Goal: Task Accomplishment & Management: Complete application form

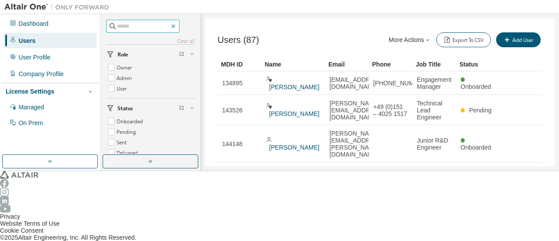
click at [177, 24] on icon "button" at bounding box center [173, 26] width 7 height 7
click at [176, 26] on icon "button" at bounding box center [174, 26] width 4 height 4
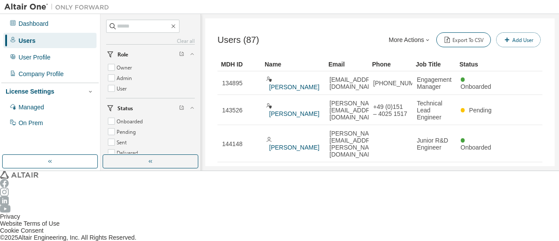
click at [505, 38] on icon "button" at bounding box center [506, 39] width 7 height 7
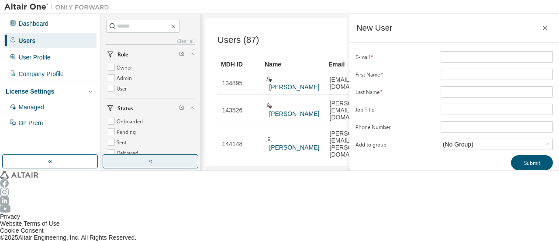
click at [161, 168] on button "button" at bounding box center [151, 161] width 96 height 14
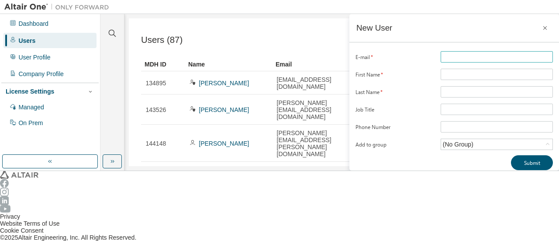
click at [470, 55] on input "email" at bounding box center [497, 56] width 108 height 7
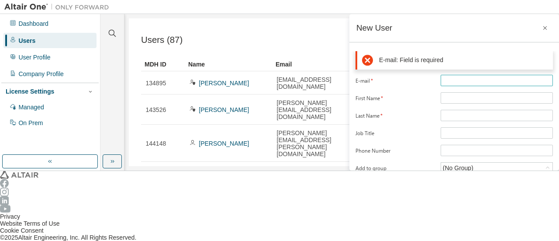
click at [461, 80] on input "email" at bounding box center [497, 80] width 108 height 7
paste input "**********"
type input "**********"
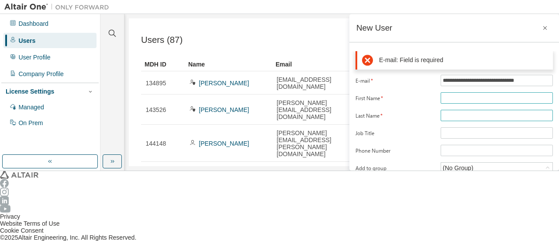
click at [460, 93] on form "**********" at bounding box center [453, 124] width 197 height 99
click at [458, 94] on input "text" at bounding box center [497, 97] width 108 height 7
paste input "**********"
type input "**********"
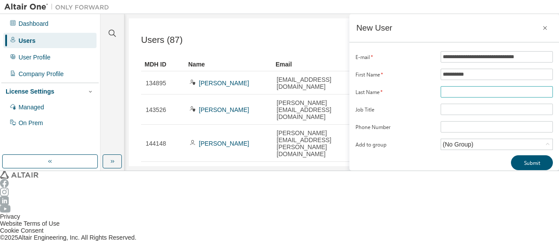
click at [443, 89] on input "text" at bounding box center [497, 91] width 108 height 7
paste input "********"
type input "********"
click at [457, 107] on input "text" at bounding box center [497, 109] width 108 height 7
paste input "**********"
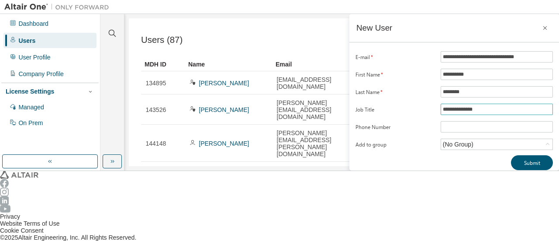
type input "**********"
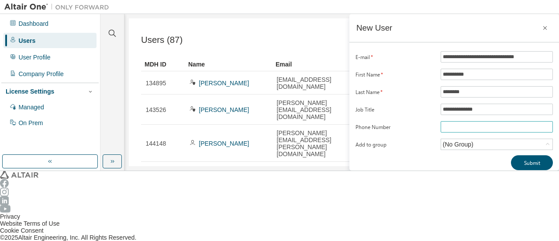
click at [457, 123] on input "tel" at bounding box center [497, 126] width 108 height 7
paste input "**********"
type input "**********"
click at [457, 140] on div "(No Group)" at bounding box center [457, 144] width 33 height 10
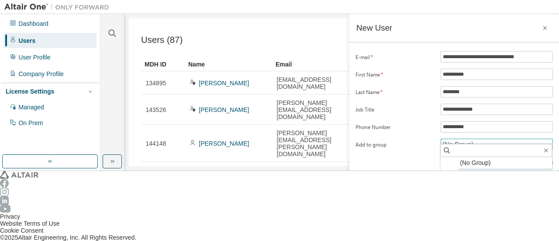
click at [464, 174] on li "2416 - Stress Team India" at bounding box center [505, 173] width 94 height 11
click at [521, 159] on button "Submit" at bounding box center [532, 162] width 42 height 15
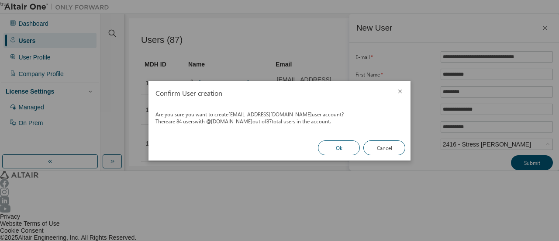
click at [332, 147] on button "Ok" at bounding box center [339, 147] width 42 height 15
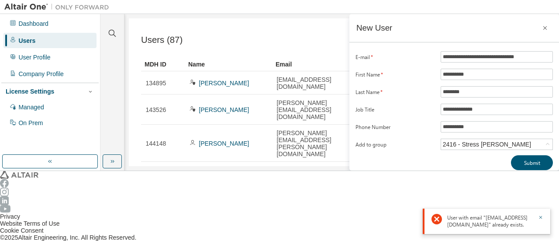
click at [110, 153] on div "Clear all Status Onboarded Pending Sent Delivered Bounced Under Review Revoked …" at bounding box center [112, 84] width 21 height 138
click at [463, 170] on div "**********" at bounding box center [454, 92] width 210 height 156
click at [547, 25] on icon "button" at bounding box center [544, 27] width 7 height 7
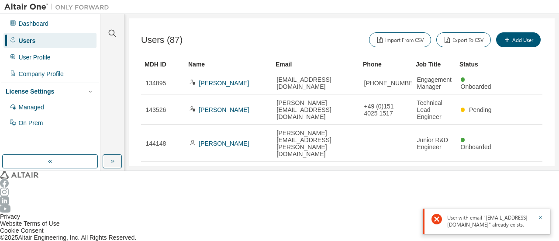
click at [52, 39] on div "Users" at bounding box center [49, 40] width 93 height 15
click at [113, 32] on icon "button" at bounding box center [112, 33] width 10 height 10
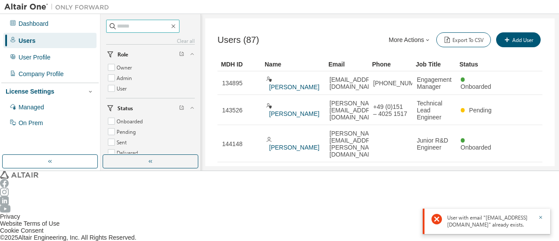
click at [142, 28] on input "text" at bounding box center [143, 26] width 52 height 9
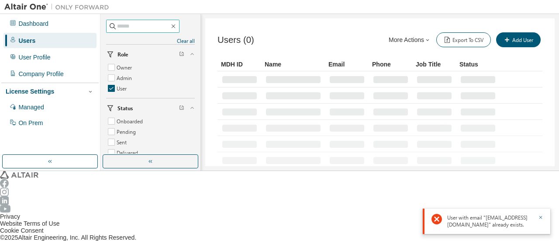
click at [145, 29] on input "text" at bounding box center [143, 26] width 52 height 9
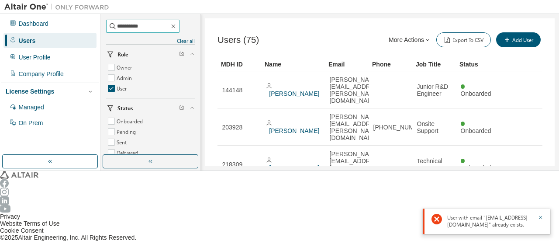
type input "**********"
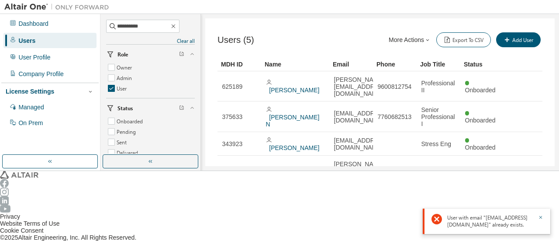
click at [297, 166] on div "Users (5) More Actions Import From CSV Export To CSV Add User Clear Load Save S…" at bounding box center [379, 92] width 349 height 148
click at [550, 3] on icon "button" at bounding box center [550, 3] width 0 height 0
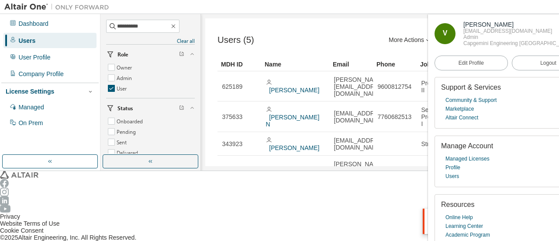
click at [319, 166] on div "Users (5) More Actions Import From CSV Export To CSV Add User Clear Load Save S…" at bounding box center [379, 92] width 349 height 148
click at [453, 180] on link "Users" at bounding box center [452, 176] width 14 height 9
click at [456, 172] on link "Profile" at bounding box center [452, 167] width 15 height 9
click at [459, 172] on link "Profile" at bounding box center [452, 167] width 15 height 9
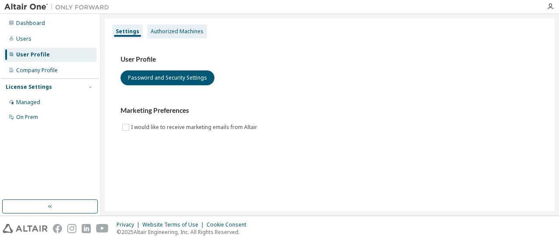
click at [188, 34] on div "Authorized Machines" at bounding box center [177, 31] width 53 height 7
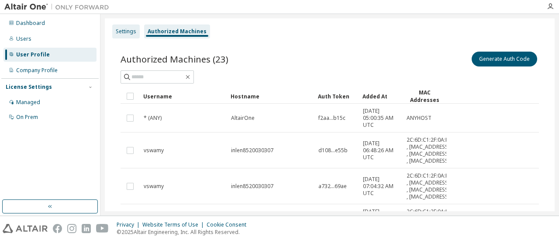
click at [121, 33] on div "Settings" at bounding box center [126, 31] width 21 height 7
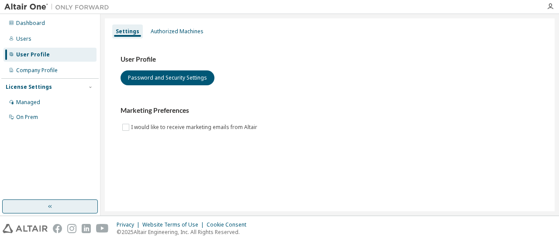
click at [43, 203] on button "button" at bounding box center [50, 206] width 96 height 14
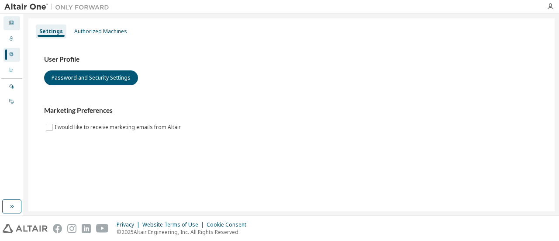
click at [12, 23] on icon at bounding box center [11, 22] width 5 height 5
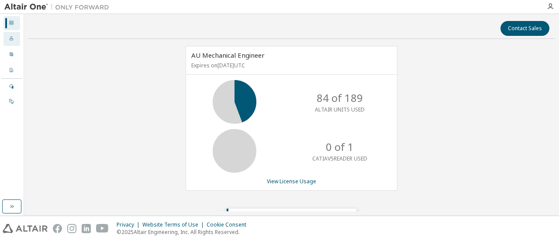
click at [7, 39] on div "Users" at bounding box center [11, 39] width 17 height 14
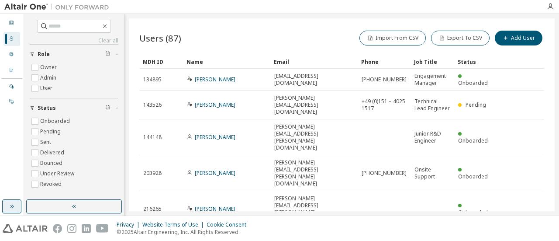
click at [15, 203] on icon "button" at bounding box center [11, 206] width 7 height 7
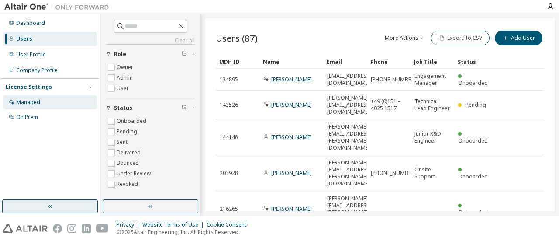
click at [35, 104] on div "Managed" at bounding box center [28, 102] width 24 height 7
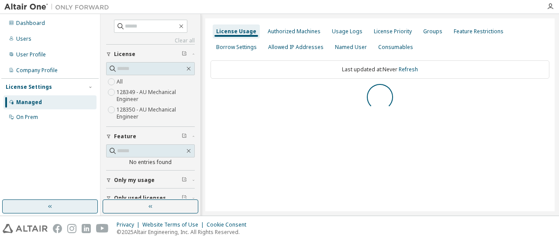
scroll to position [28, 0]
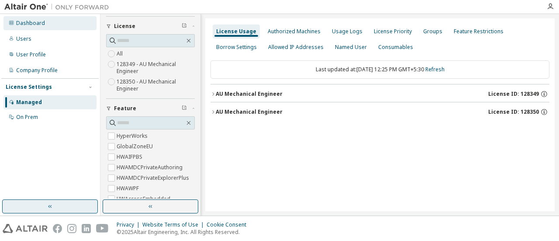
click at [46, 23] on div "Dashboard" at bounding box center [49, 23] width 93 height 14
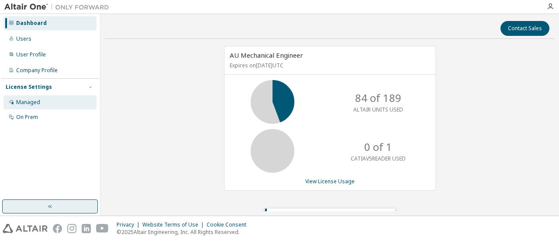
click at [37, 97] on div "Managed" at bounding box center [49, 102] width 93 height 14
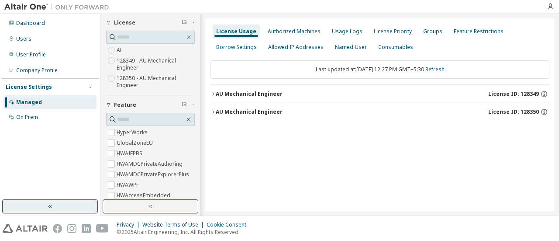
scroll to position [44, 0]
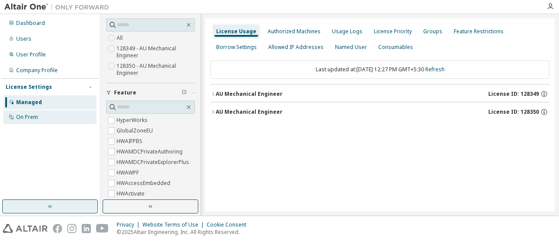
click at [31, 114] on div "On Prem" at bounding box center [27, 117] width 22 height 7
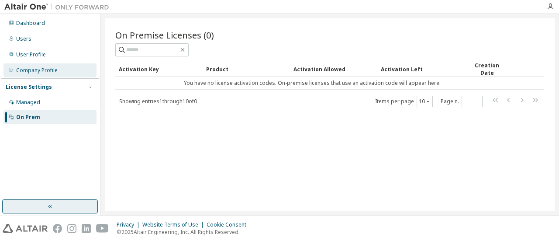
click at [41, 75] on div "Company Profile" at bounding box center [49, 70] width 93 height 14
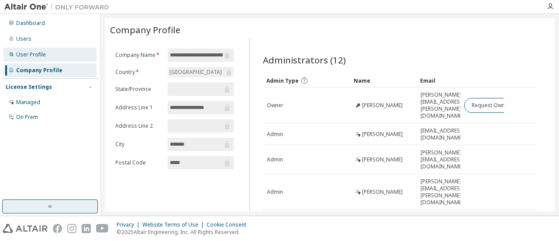
click at [51, 58] on div "User Profile" at bounding box center [49, 55] width 93 height 14
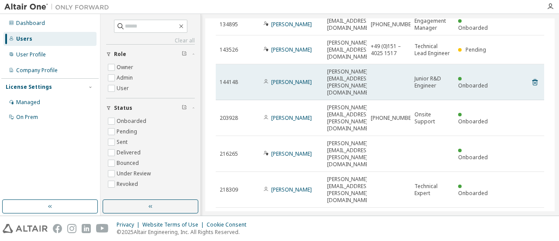
scroll to position [102, 0]
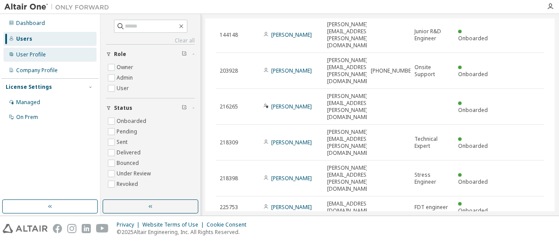
click at [60, 55] on div "User Profile" at bounding box center [49, 55] width 93 height 14
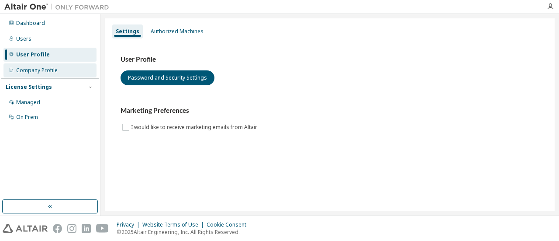
click at [41, 68] on div "Company Profile" at bounding box center [36, 70] width 41 height 7
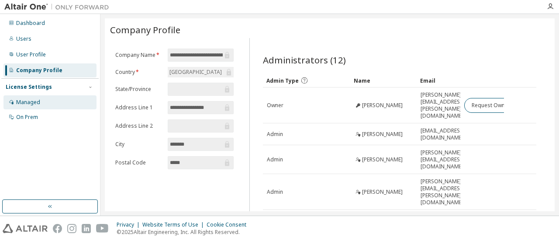
click at [30, 100] on div "Managed" at bounding box center [28, 102] width 24 height 7
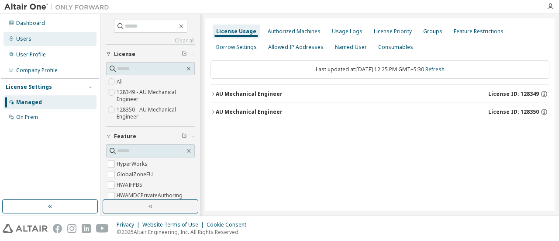
click at [32, 42] on div "Users" at bounding box center [49, 39] width 93 height 14
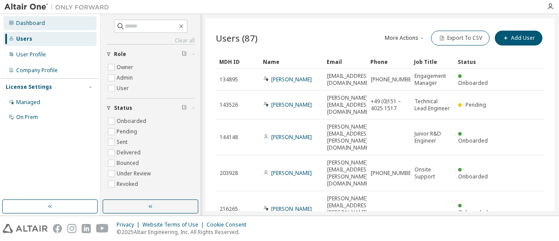
click at [48, 20] on div "Dashboard" at bounding box center [49, 23] width 93 height 14
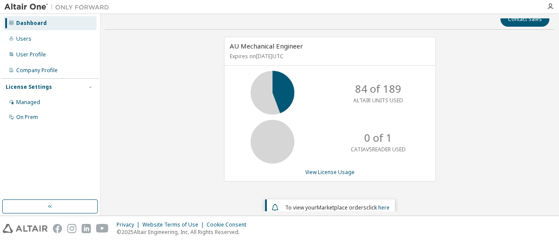
scroll to position [14, 0]
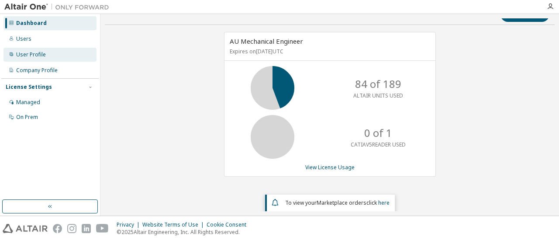
click at [28, 55] on div "User Profile" at bounding box center [31, 54] width 30 height 7
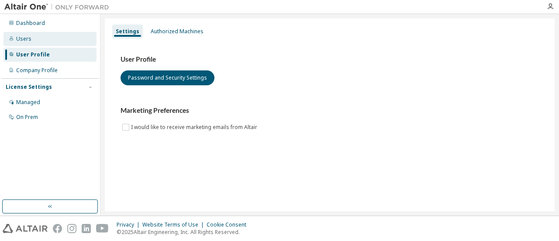
click at [37, 44] on div "Users" at bounding box center [49, 39] width 93 height 14
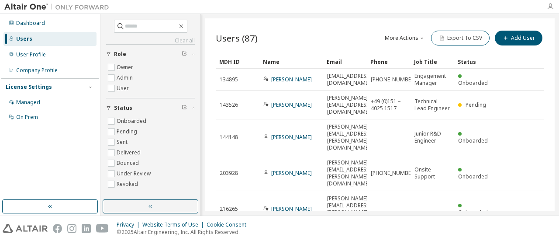
click at [549, 4] on icon "button" at bounding box center [550, 6] width 7 height 7
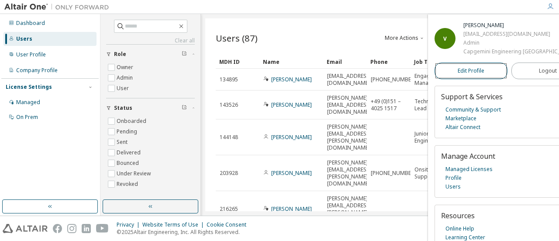
click at [474, 79] on link "Edit Profile" at bounding box center [470, 70] width 73 height 17
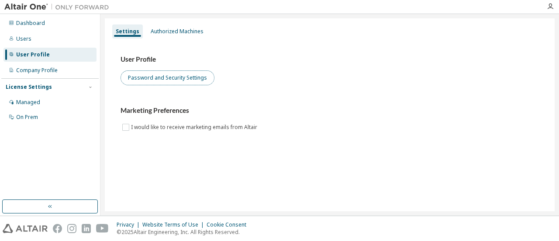
click at [156, 79] on button "Password and Security Settings" at bounding box center [168, 77] width 94 height 15
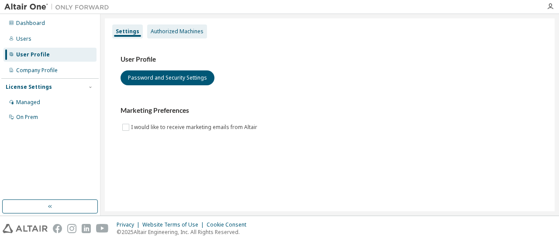
click at [166, 34] on div "Authorized Machines" at bounding box center [177, 31] width 53 height 7
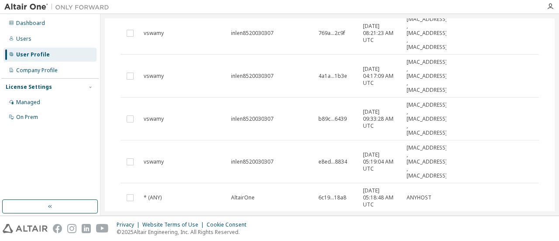
scroll to position [351, 0]
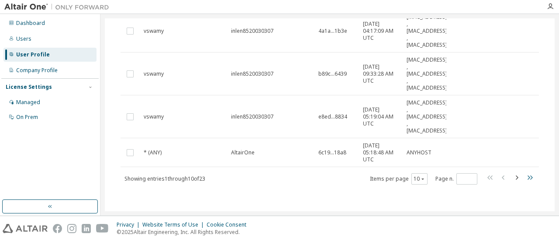
click at [525, 174] on icon "button" at bounding box center [529, 177] width 10 height 10
type input "*"
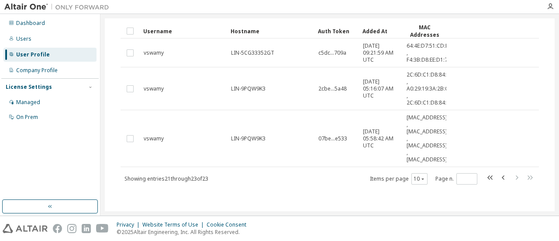
scroll to position [0, 0]
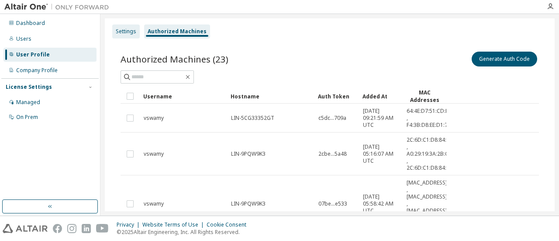
click at [132, 31] on div "Settings" at bounding box center [126, 31] width 21 height 7
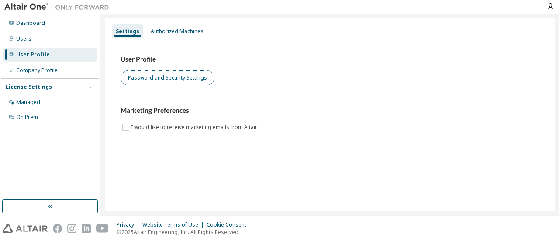
click at [159, 81] on button "Password and Security Settings" at bounding box center [168, 77] width 94 height 15
click at [178, 76] on button "Password and Security Settings" at bounding box center [168, 77] width 94 height 15
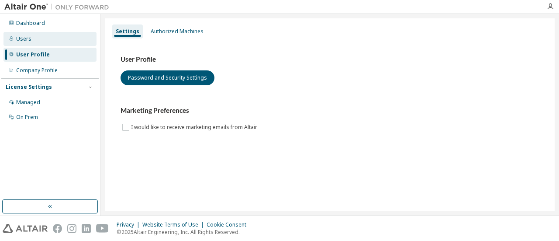
click at [20, 36] on div "Users" at bounding box center [23, 38] width 15 height 7
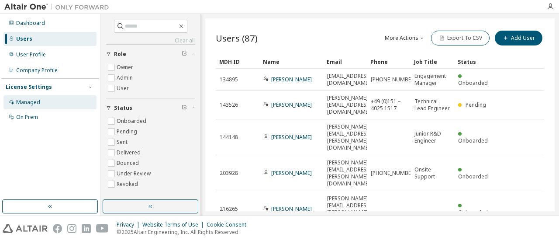
click at [39, 102] on div "Managed" at bounding box center [28, 102] width 24 height 7
